Goal: Transaction & Acquisition: Purchase product/service

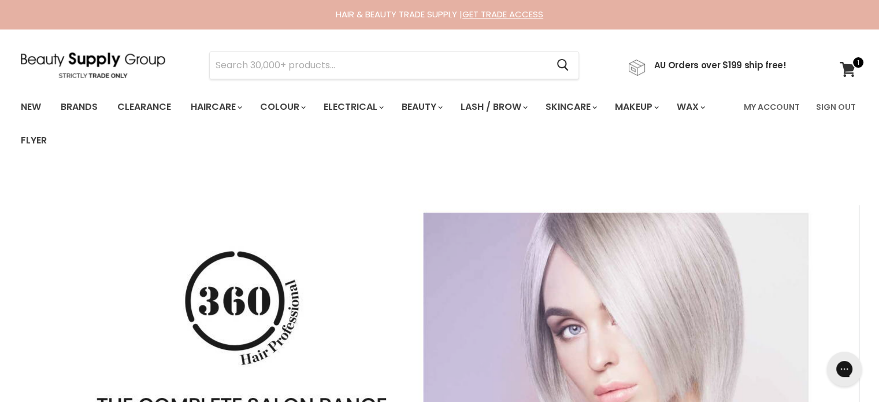
type input "Manic Panic Classic Deep Purple Dream"
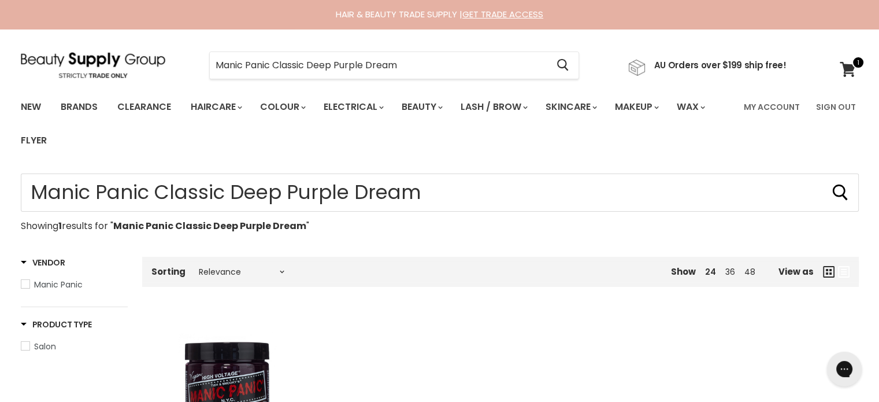
scroll to position [231, 0]
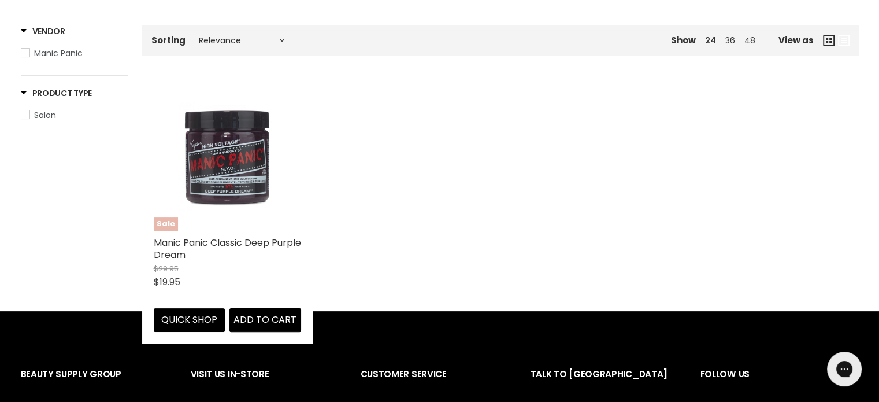
click at [240, 169] on img "Main content" at bounding box center [227, 156] width 98 height 147
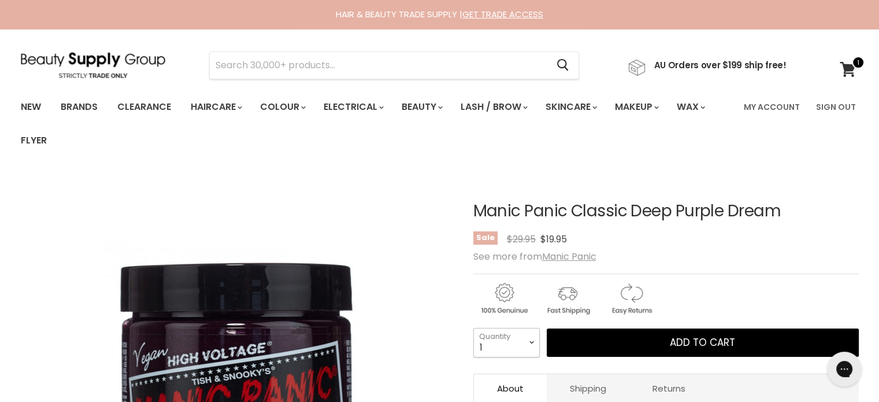
click at [533, 345] on select "1 2 3 4 5 6 7 8 9 10+" at bounding box center [506, 342] width 66 height 29
select select "3"
click at [473, 328] on select "1 2 3 4 5 6 7 8 9 10+" at bounding box center [506, 342] width 66 height 29
type input "3"
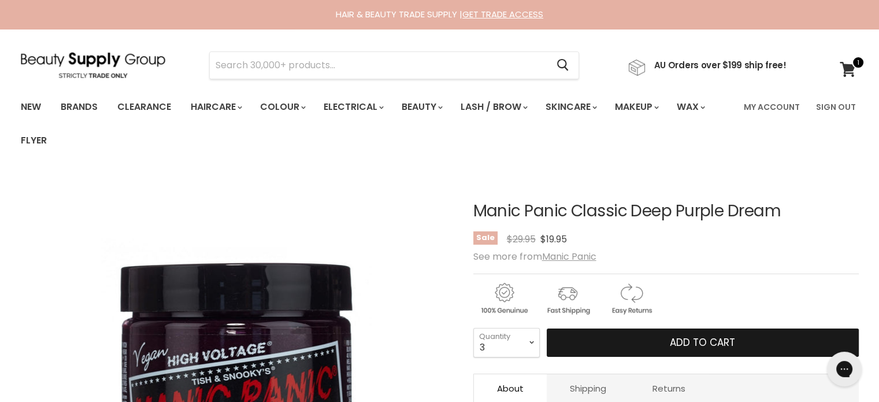
click at [688, 332] on button "Add to cart" at bounding box center [703, 342] width 312 height 29
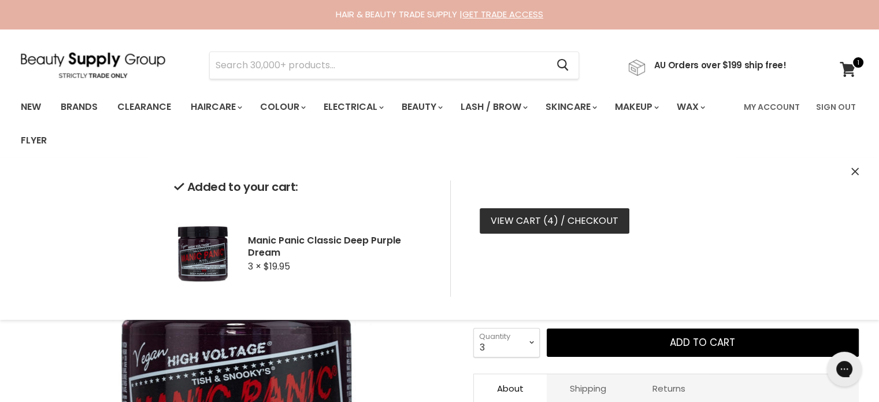
click at [540, 221] on link "View cart ( 4 ) / Checkout" at bounding box center [555, 220] width 150 height 25
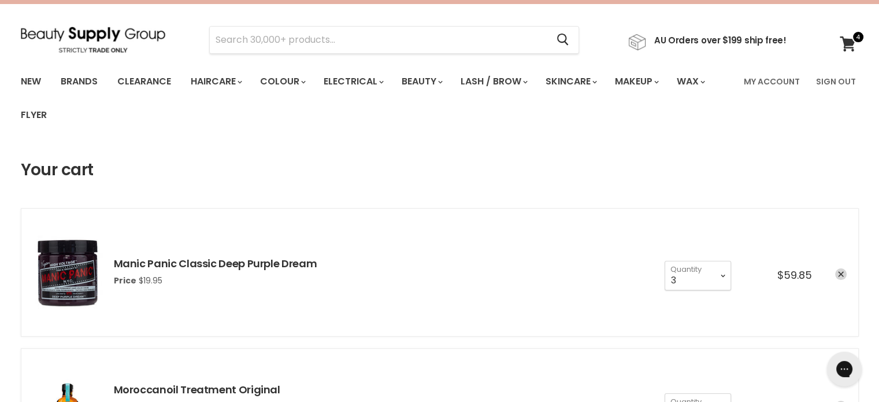
scroll to position [173, 0]
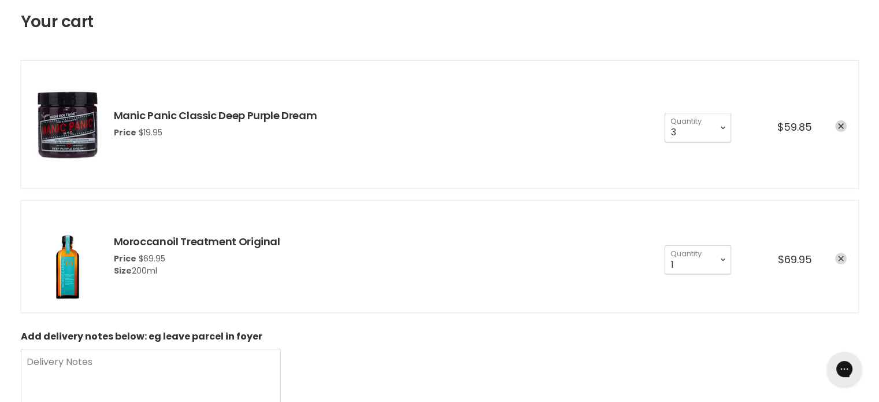
click at [839, 255] on icon "remove Moroccanoil Treatment Original" at bounding box center [841, 258] width 6 height 6
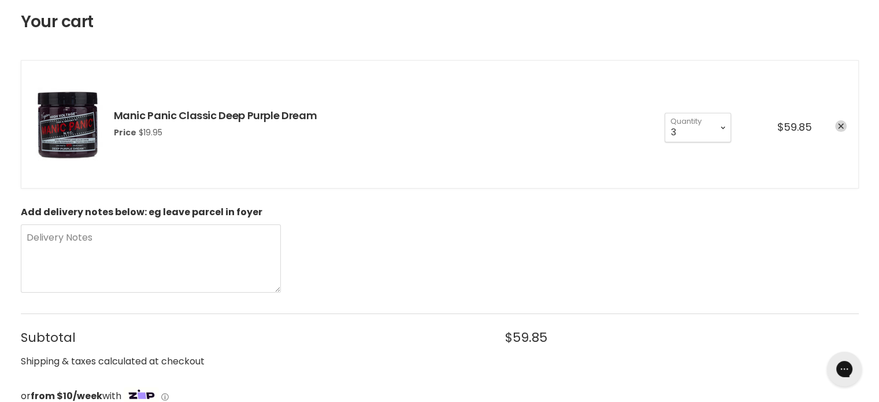
scroll to position [404, 0]
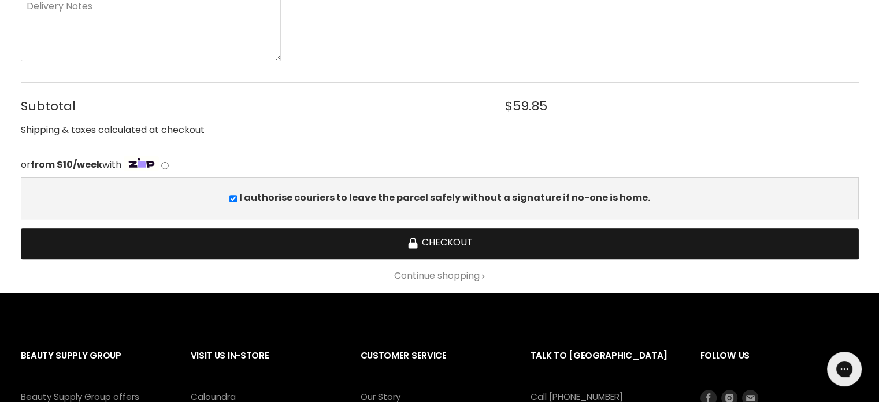
click at [451, 244] on button "Checkout" at bounding box center [440, 243] width 838 height 31
